Goal: Task Accomplishment & Management: Manage account settings

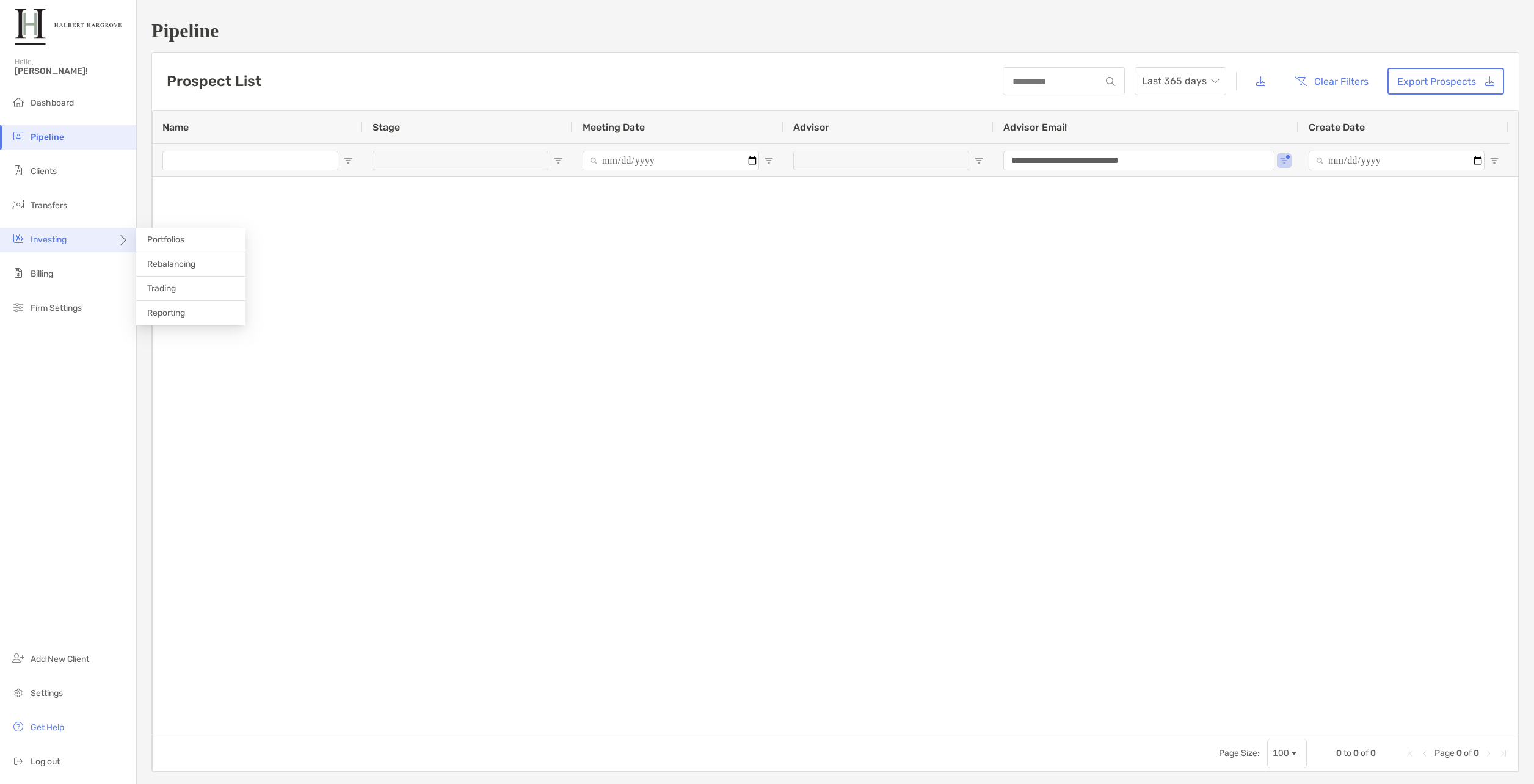
click at [44, 233] on div "Investing" at bounding box center [68, 240] width 136 height 24
click at [180, 265] on span "Rebalancing" at bounding box center [171, 264] width 48 height 10
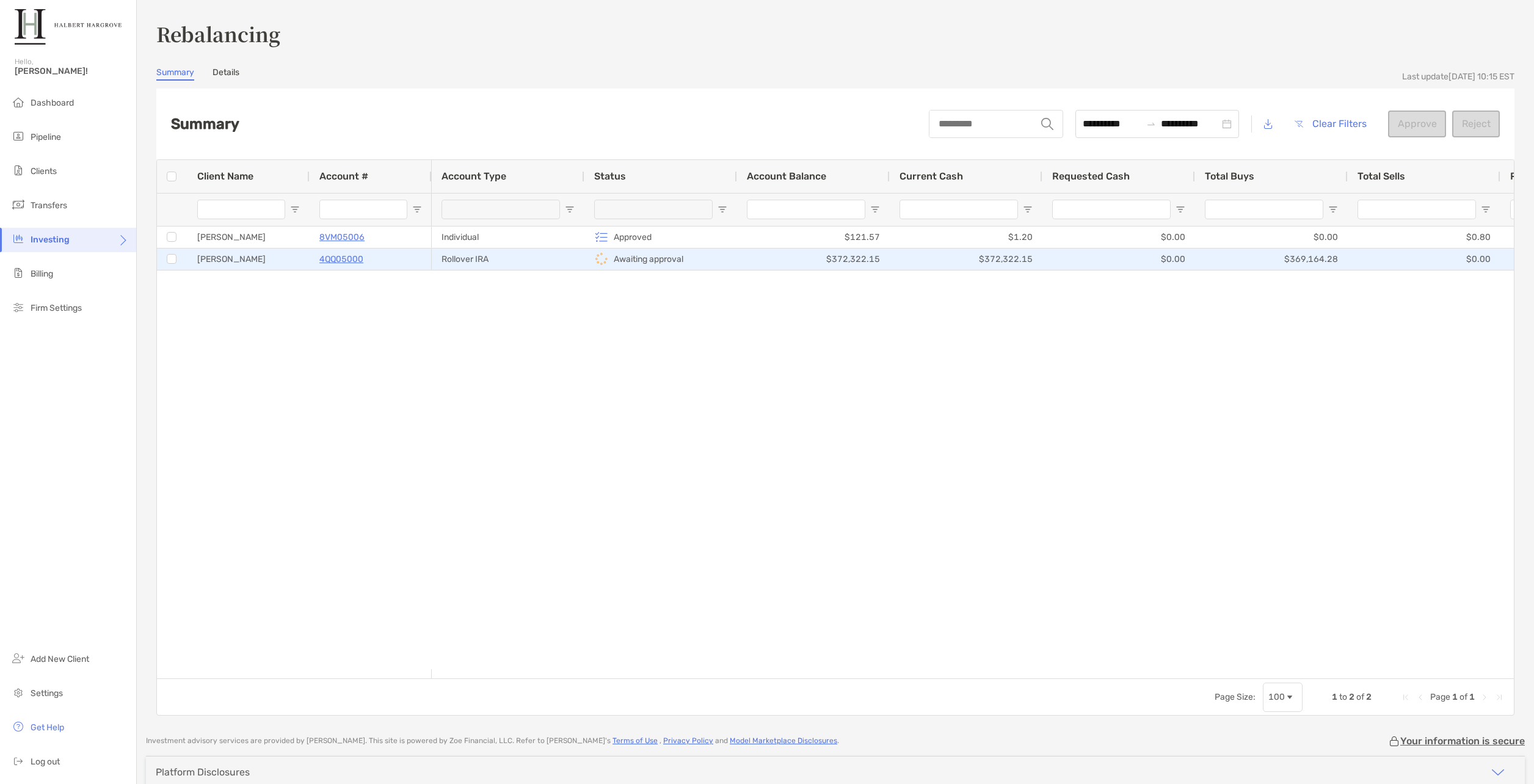
click at [606, 260] on img at bounding box center [601, 259] width 14 height 14
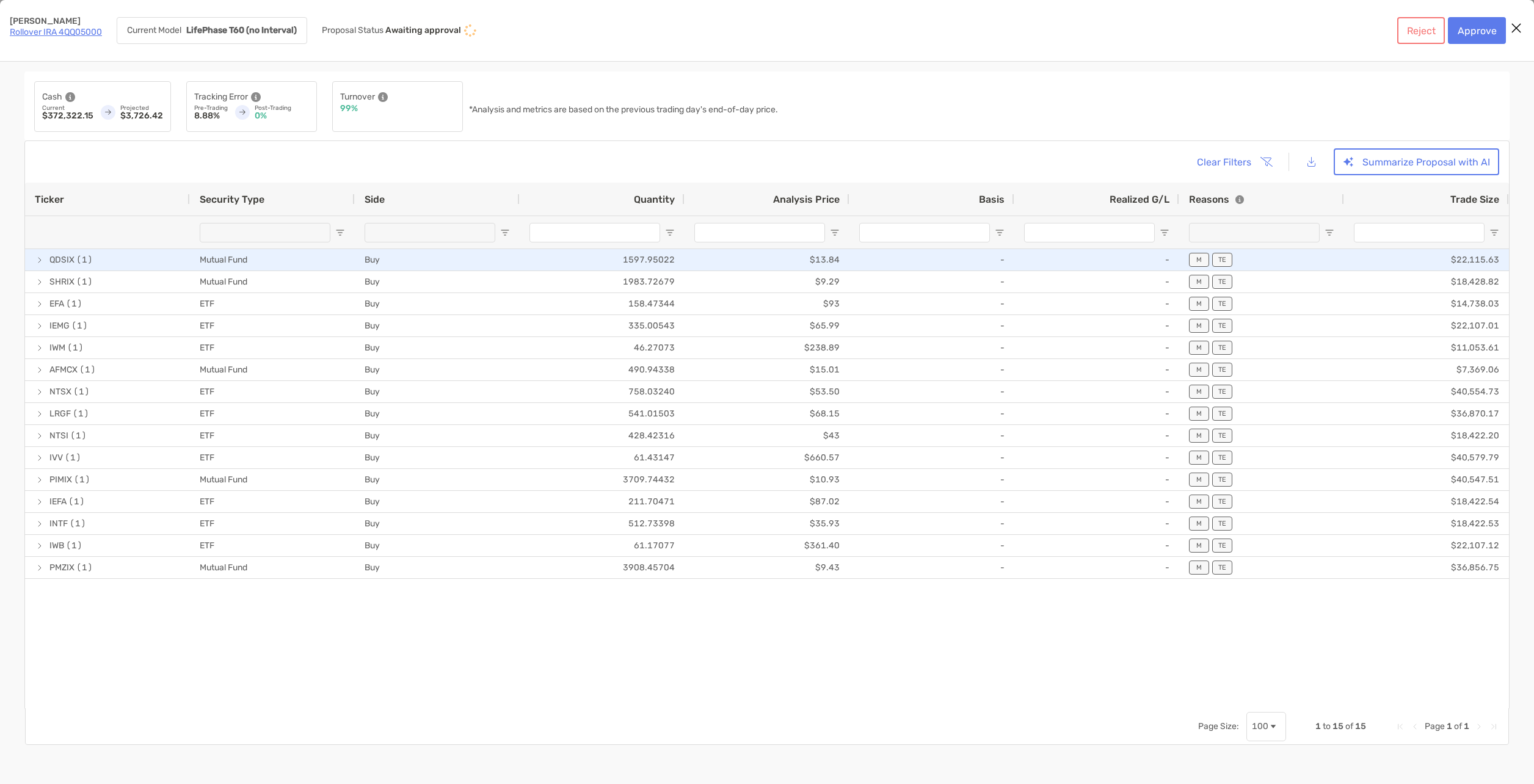
click at [606, 260] on div "Ticker Security Type Side Quantity Analysis Price Basis Realized G/L Reasons Tr…" at bounding box center [767, 445] width 1484 height 525
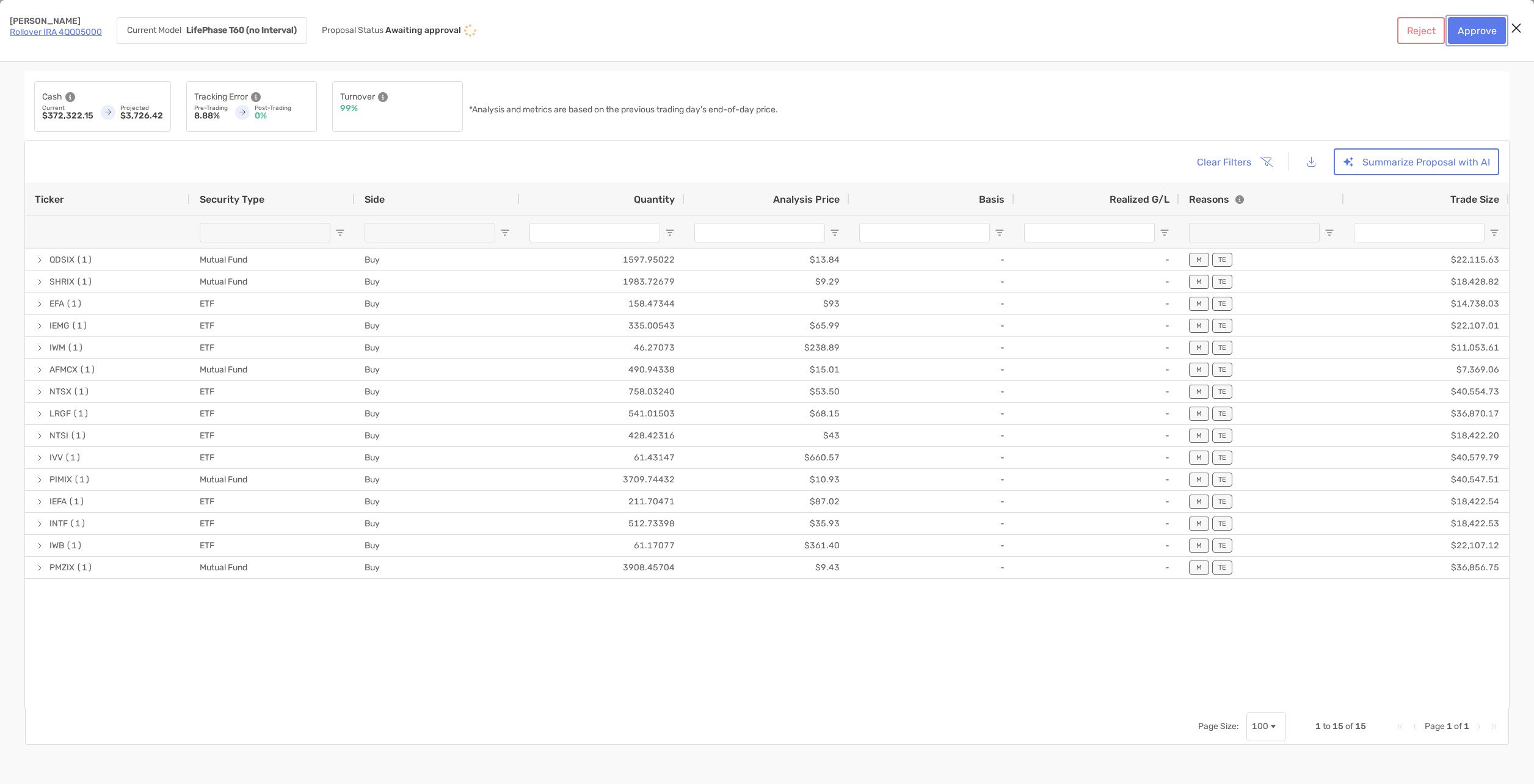
drag, startPoint x: 1470, startPoint y: 37, endPoint x: 875, endPoint y: 90, distance: 597.4
click at [938, 90] on div "Tammera Walker Rollover IRA 4QQ05000 Current Model LifePhase T60 (no Interval) …" at bounding box center [767, 392] width 1534 height 784
drag, startPoint x: 1485, startPoint y: 38, endPoint x: 1765, endPoint y: 278, distance: 368.8
click at [1533, 0] on html "Rebalancing Hello, Julianne! Dashboard Pipeline Clients Transfers Investing Bil…" at bounding box center [767, 0] width 1534 height 0
click at [1453, 35] on button "Approve" at bounding box center [1477, 30] width 58 height 27
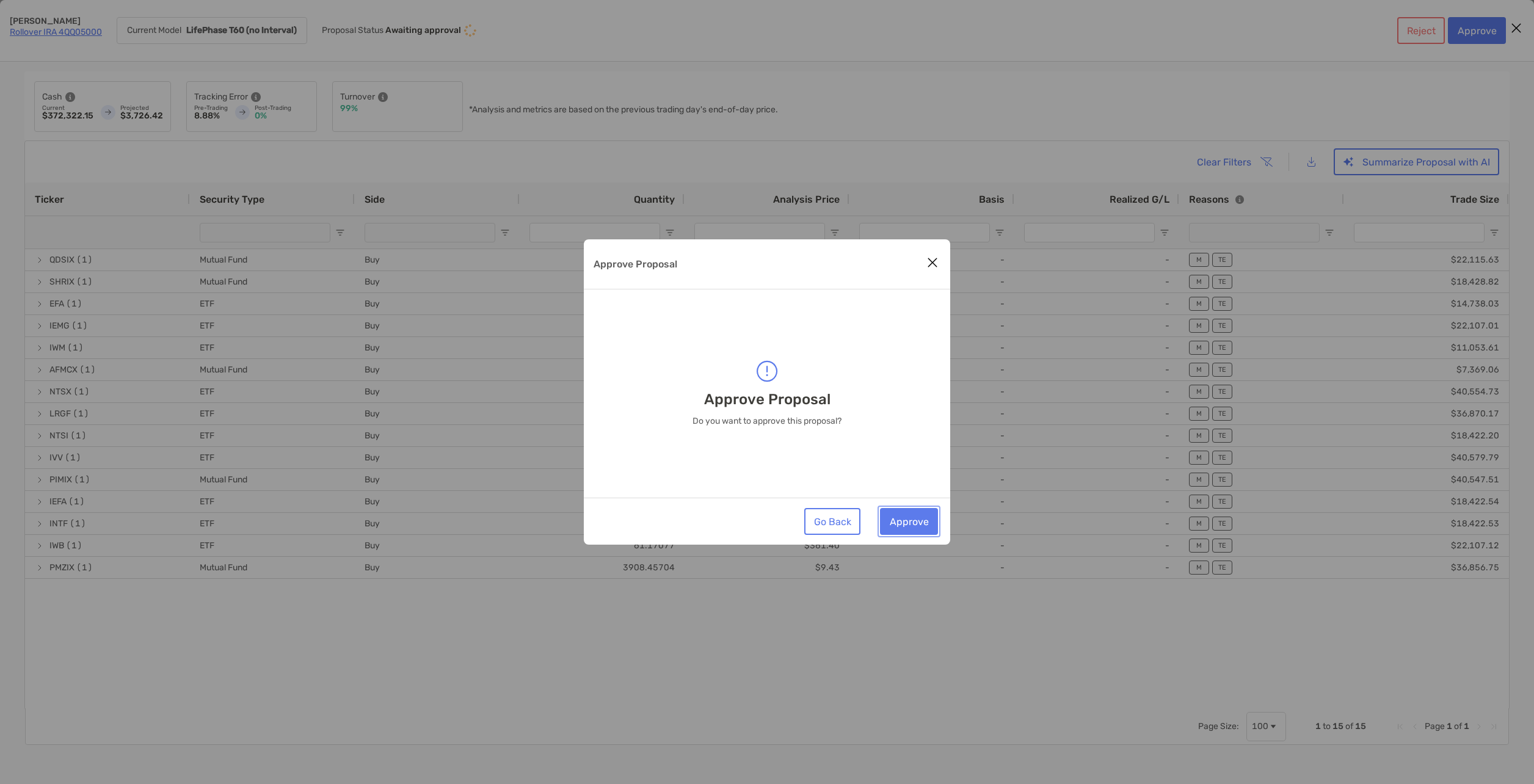
click at [924, 514] on button "Approve" at bounding box center [909, 521] width 58 height 27
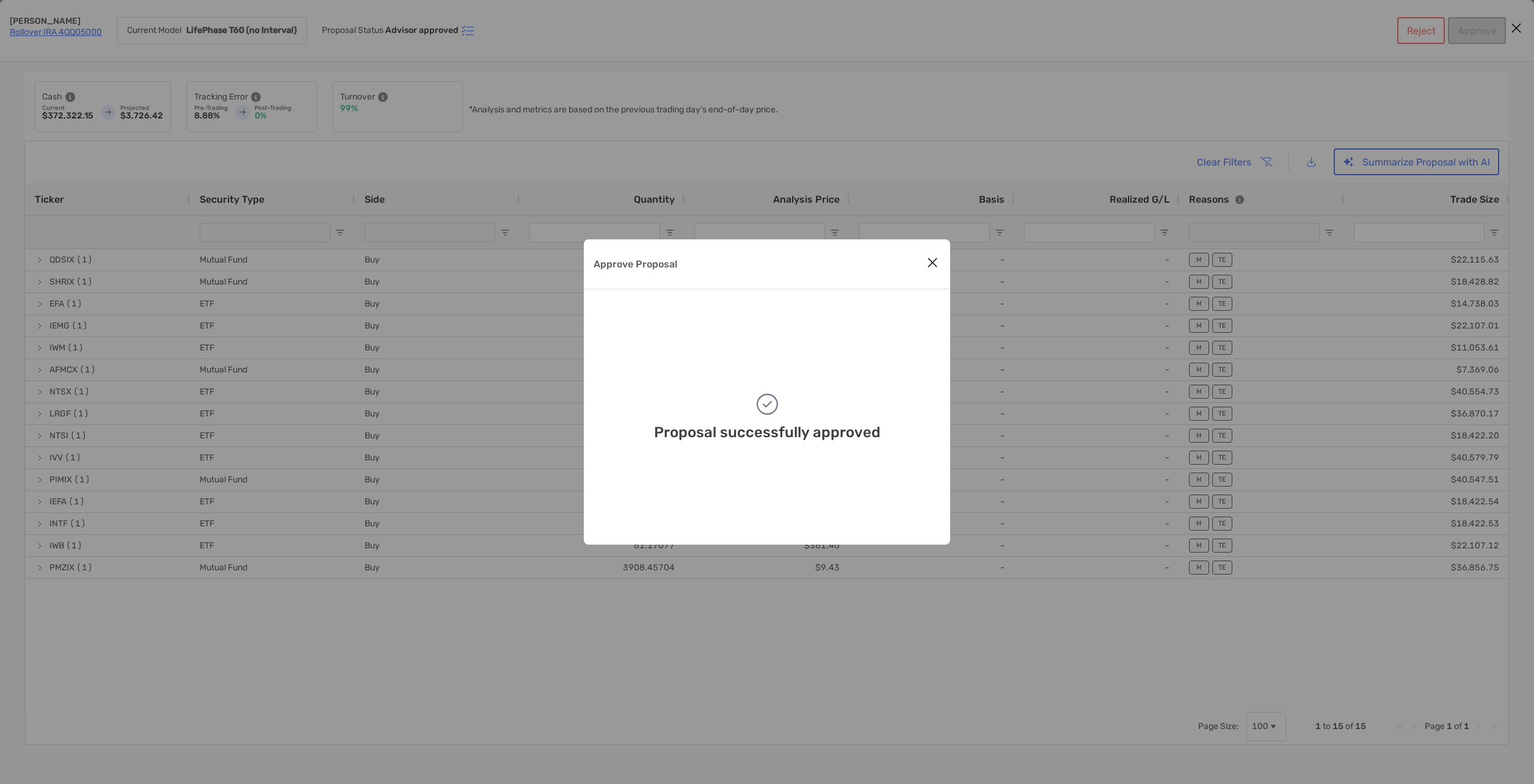
click at [933, 262] on icon "Close modal" at bounding box center [932, 262] width 11 height 14
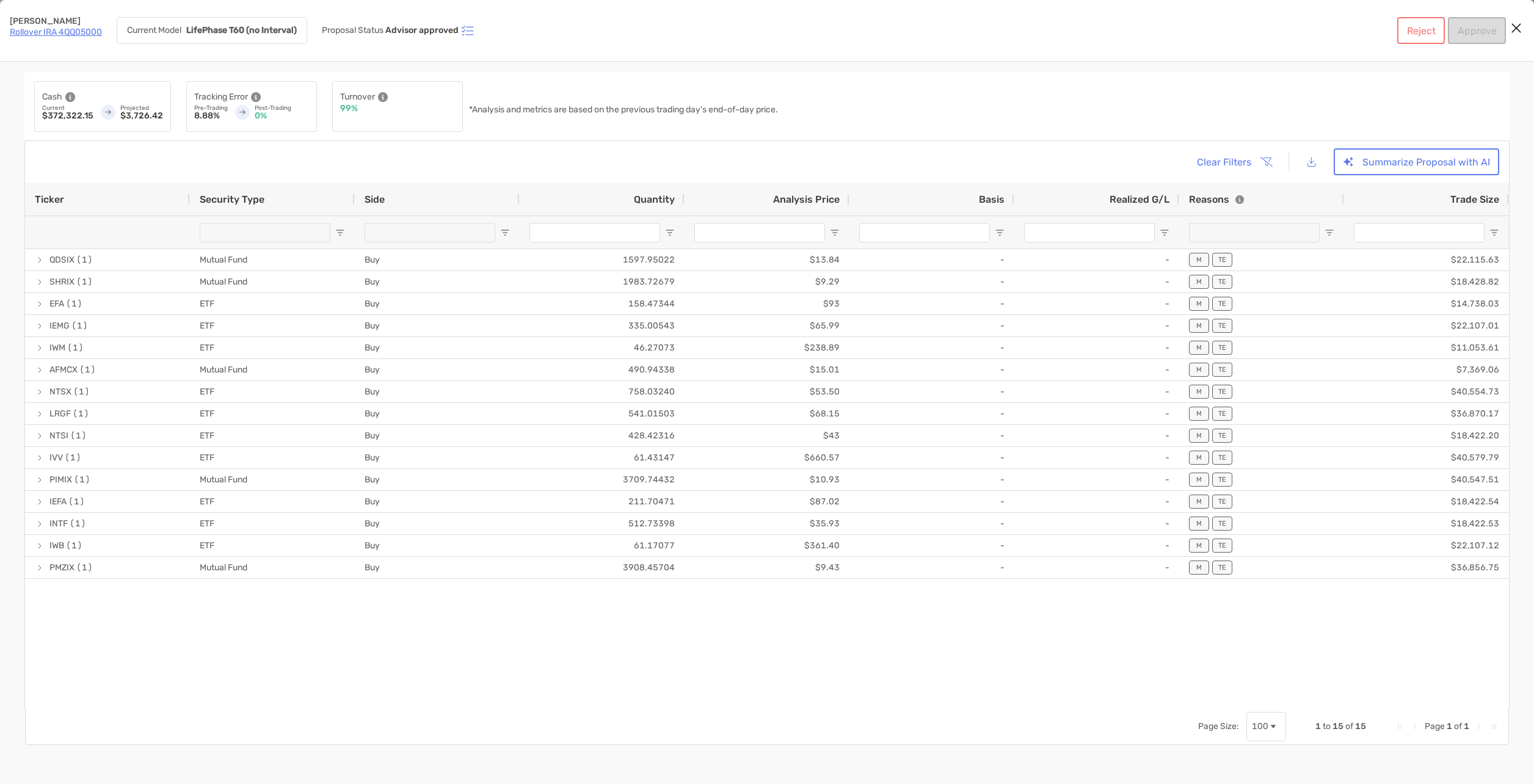
click at [1520, 22] on icon "Close modal" at bounding box center [1516, 28] width 11 height 14
click at [1495, 32] on div "Reject Approve" at bounding box center [1451, 30] width 109 height 27
click at [1523, 24] on button "Close modal" at bounding box center [1516, 28] width 18 height 18
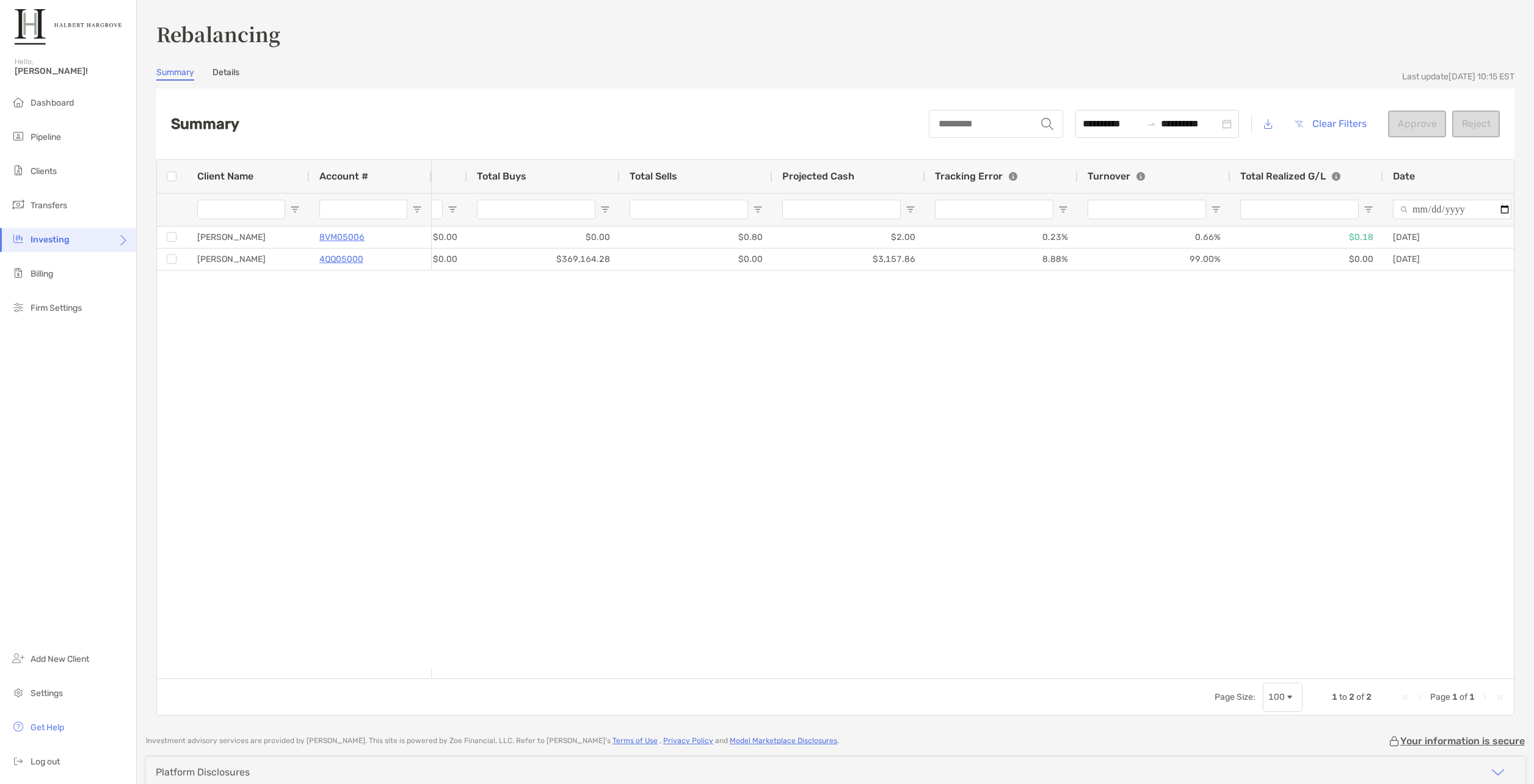
scroll to position [0, 159]
